Goal: Find contact information: Find contact information

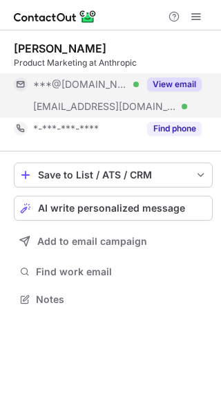
scroll to position [290, 221]
click at [172, 77] on div "View email" at bounding box center [170, 84] width 63 height 22
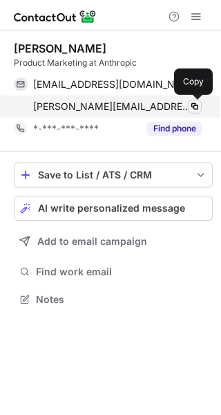
click at [190, 113] on button at bounding box center [195, 107] width 14 height 14
